Goal: Transaction & Acquisition: Purchase product/service

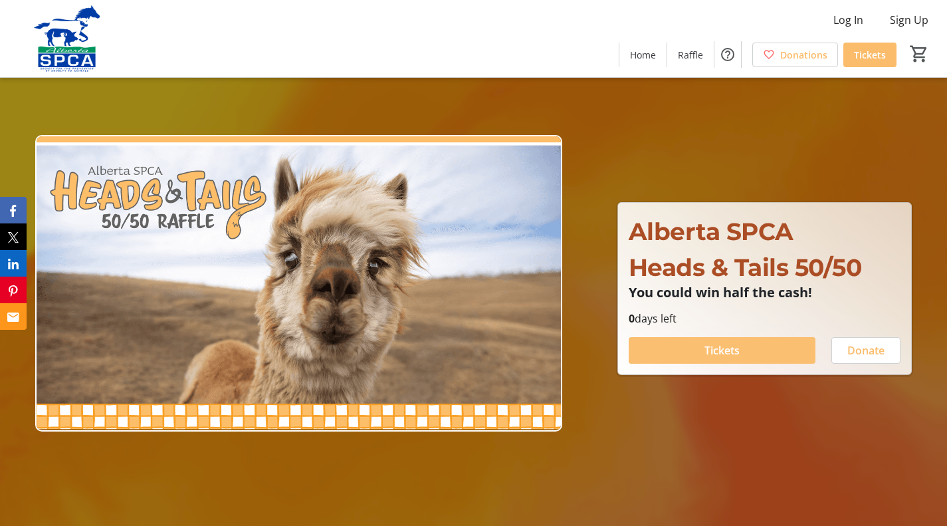
click at [730, 351] on span "Tickets" at bounding box center [722, 350] width 35 height 16
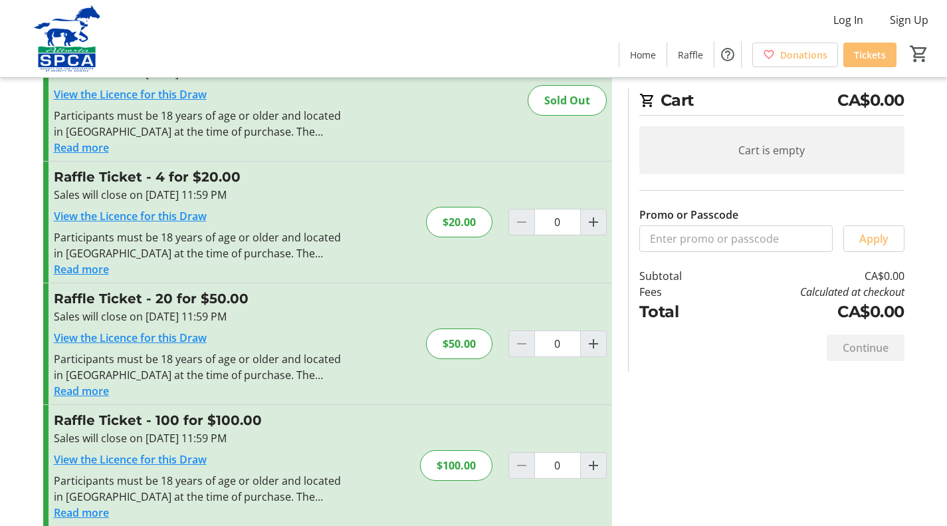
scroll to position [86, 0]
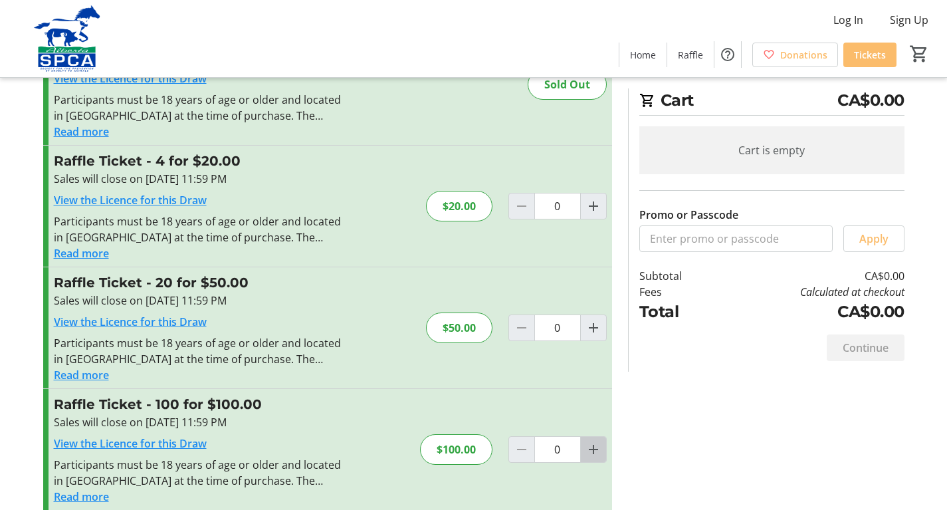
click at [589, 447] on mat-icon "Increment by one" at bounding box center [594, 449] width 16 height 16
type input "1"
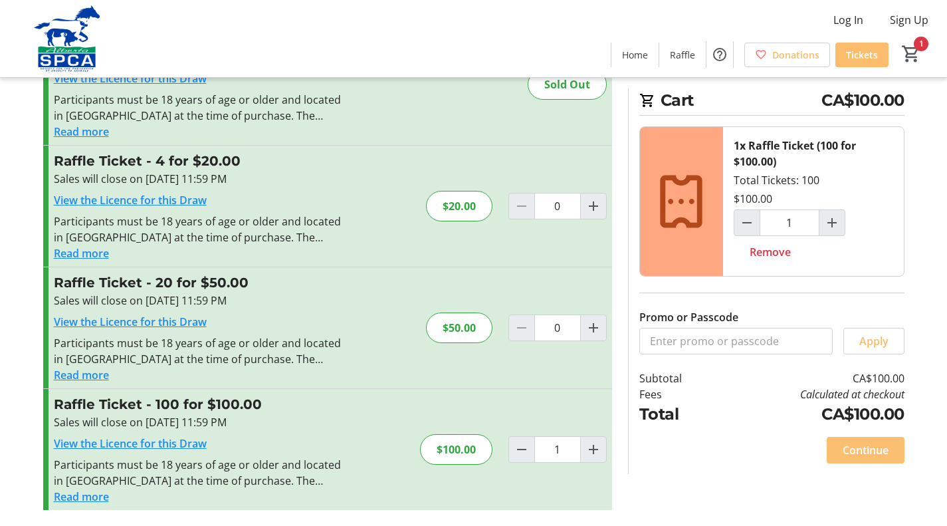
click at [886, 452] on span "Continue" at bounding box center [866, 450] width 46 height 16
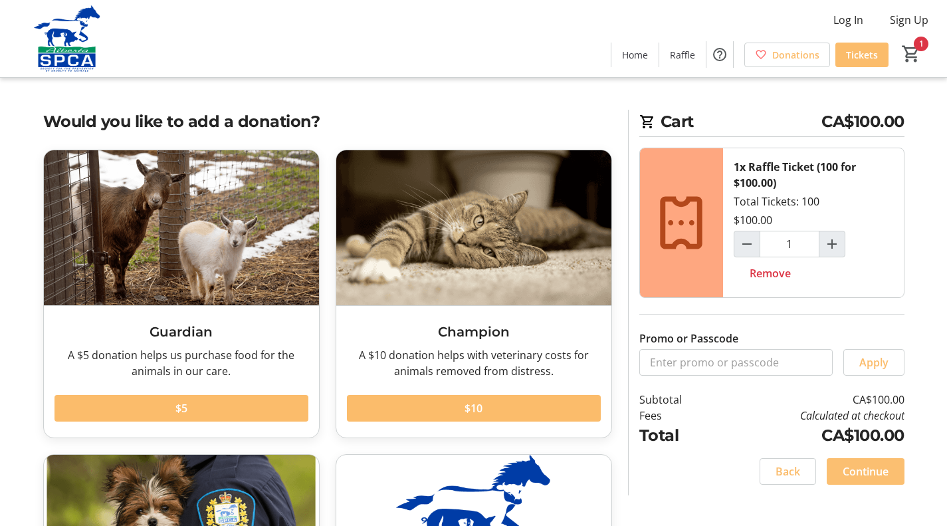
click at [864, 473] on span "Continue" at bounding box center [866, 471] width 46 height 16
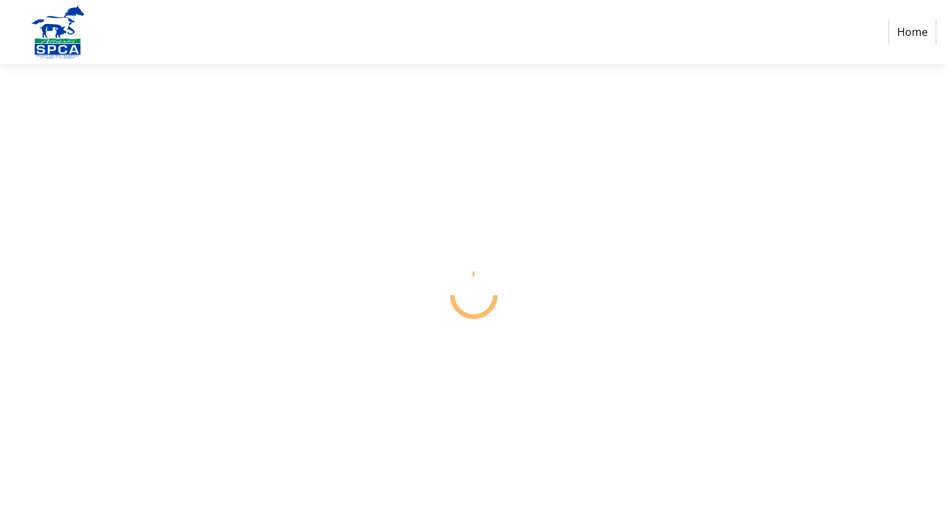
select select "CA"
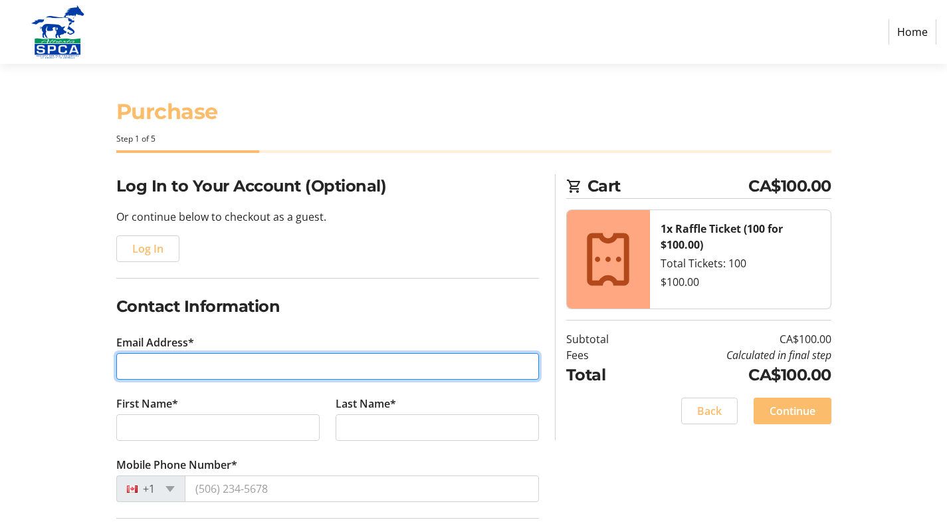
click at [281, 362] on input "Email Address*" at bounding box center [327, 366] width 423 height 27
type input "[EMAIL_ADDRESS][DOMAIN_NAME]"
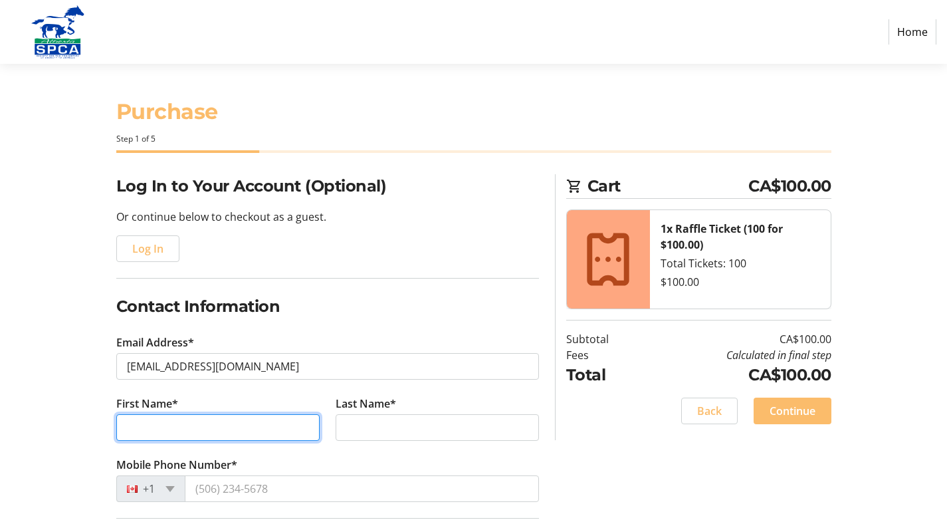
type input "[PERSON_NAME]"
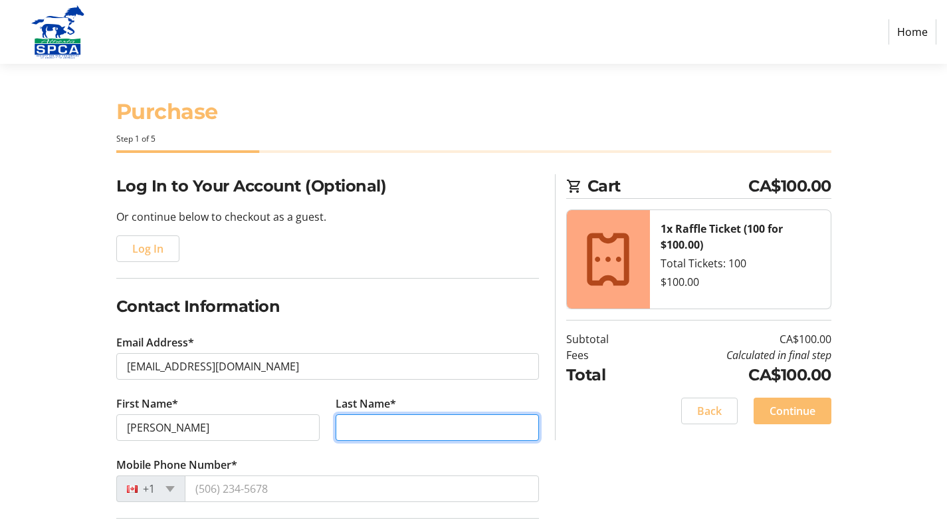
type input "[PERSON_NAME]"
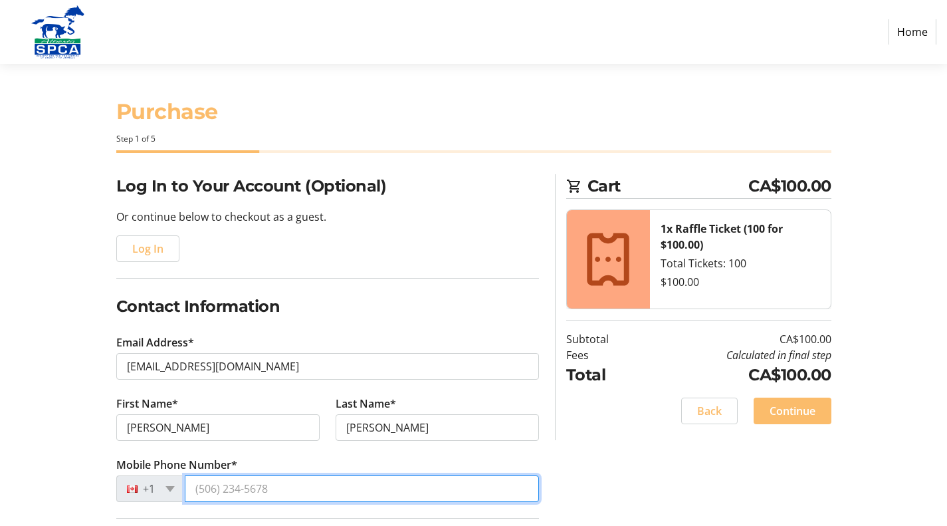
type input "[PHONE_NUMBER]"
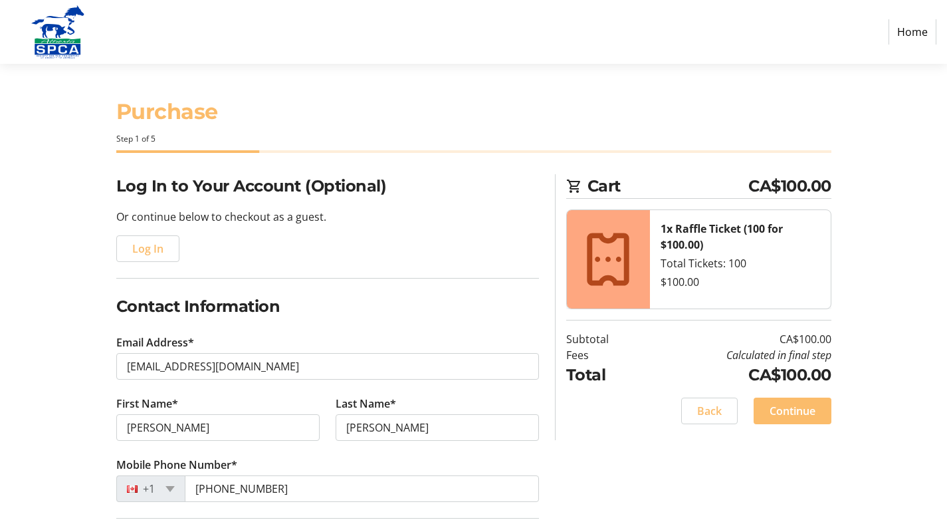
type input "RR1 SITE 4 COMP 3"
type input "Vimy"
select select "AB"
type input "T0G 2J0"
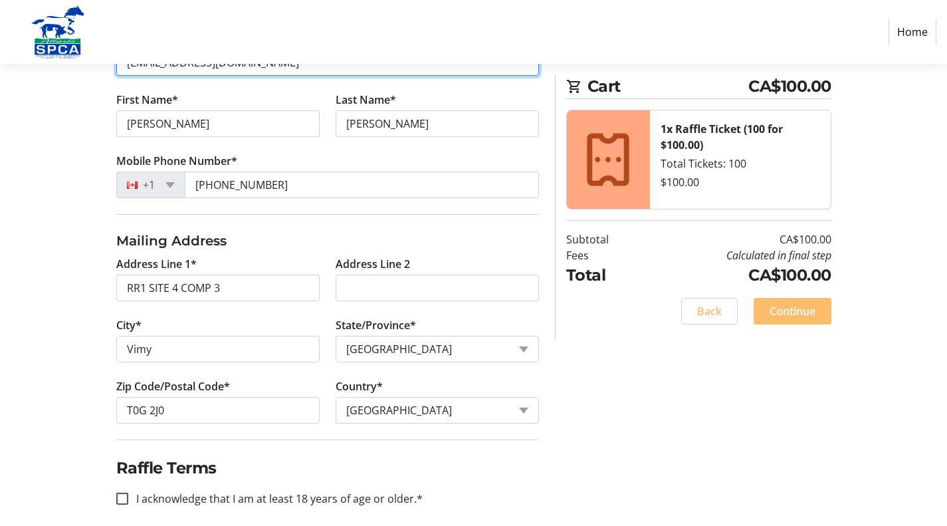
scroll to position [316, 0]
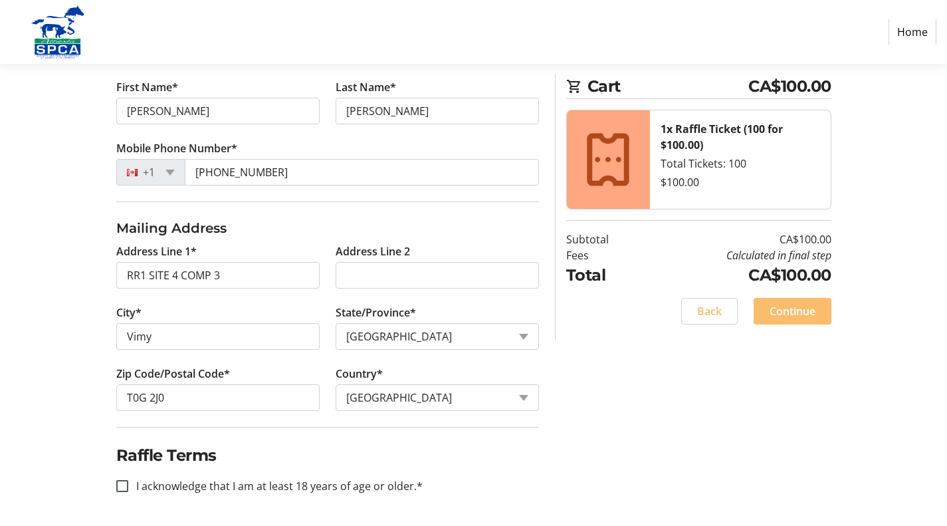
click at [299, 481] on label "I acknowledge that I am at least 18 years of age or older.*" at bounding box center [275, 486] width 295 height 16
click at [128, 481] on input "I acknowledge that I am at least 18 years of age or older.*" at bounding box center [122, 486] width 12 height 12
checkbox input "true"
click at [801, 312] on span "Continue" at bounding box center [793, 311] width 46 height 16
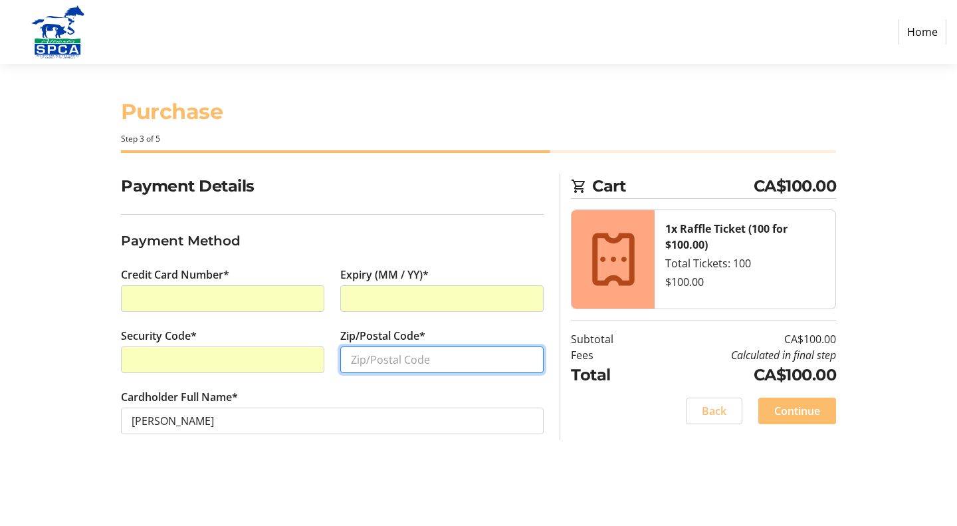
click at [422, 360] on input "Zip/Postal Code*" at bounding box center [441, 359] width 203 height 27
type input "T0G 2J0"
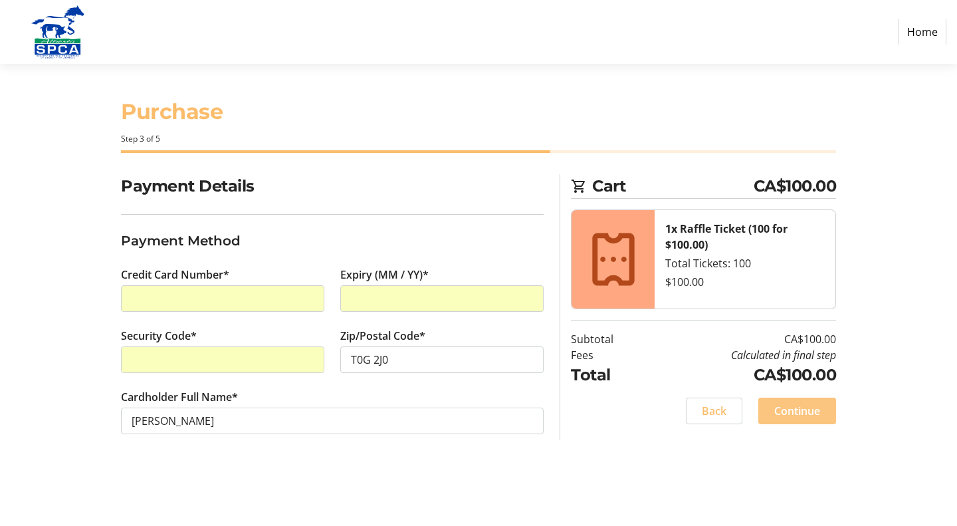
click at [804, 408] on span "Continue" at bounding box center [798, 411] width 46 height 16
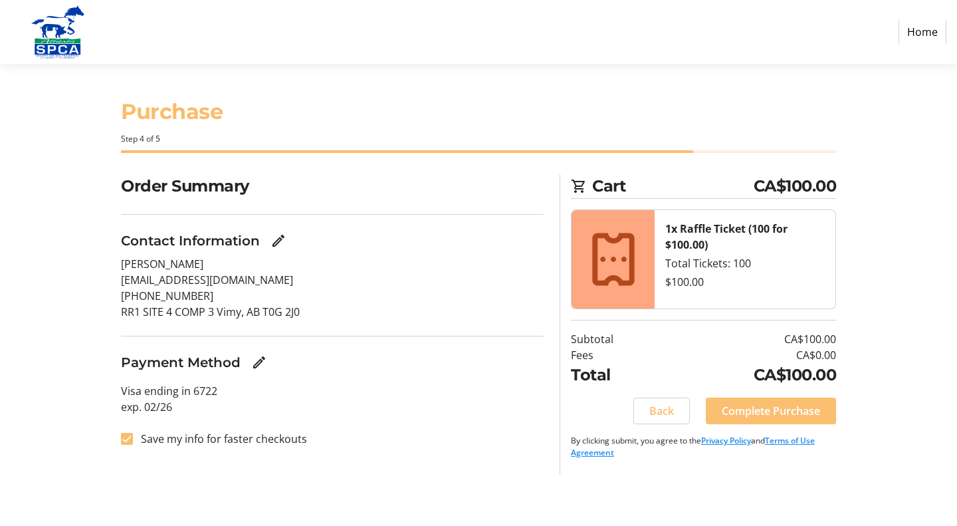
click at [800, 406] on span "Complete Purchase" at bounding box center [771, 411] width 98 height 16
